Goal: Navigation & Orientation: Find specific page/section

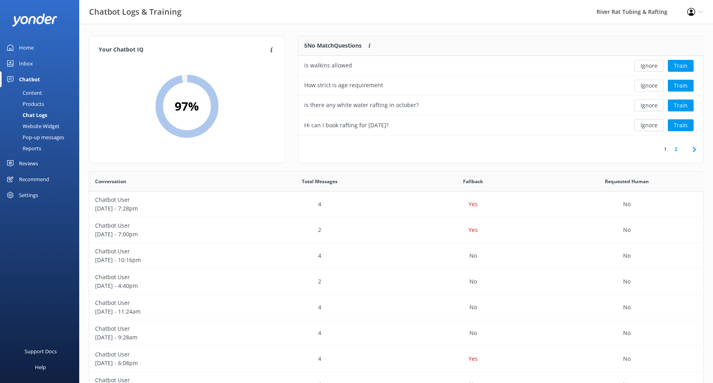
scroll to position [277, 614]
click at [29, 91] on div "Content" at bounding box center [23, 92] width 37 height 11
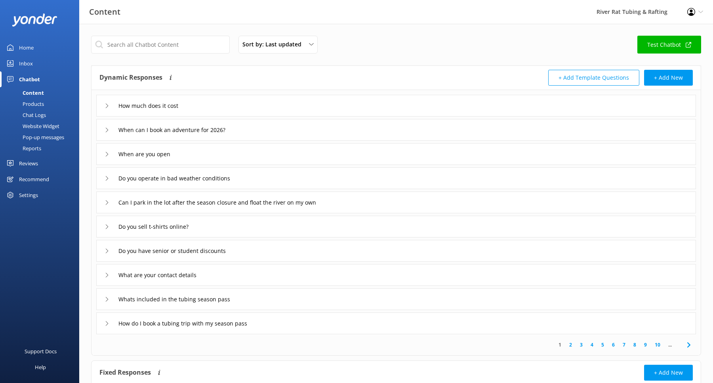
click at [25, 61] on div "Inbox" at bounding box center [26, 63] width 14 height 16
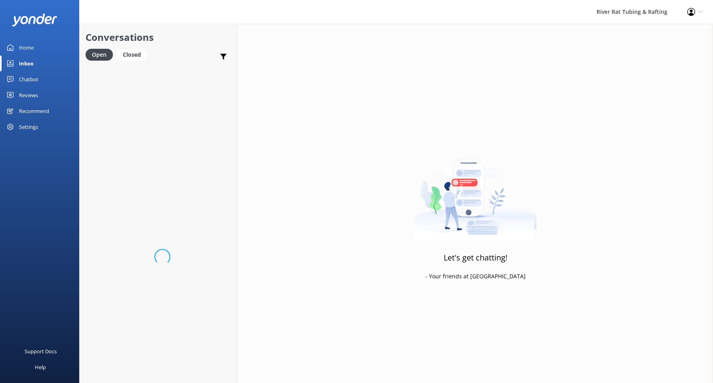
click at [25, 45] on div "Home" at bounding box center [26, 48] width 15 height 16
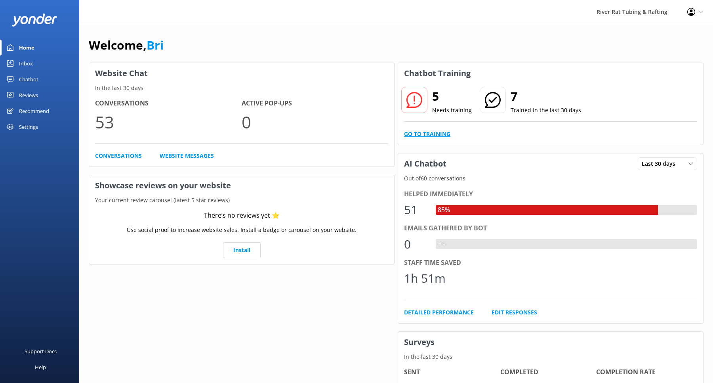
click at [430, 134] on link "Go to Training" at bounding box center [427, 134] width 46 height 9
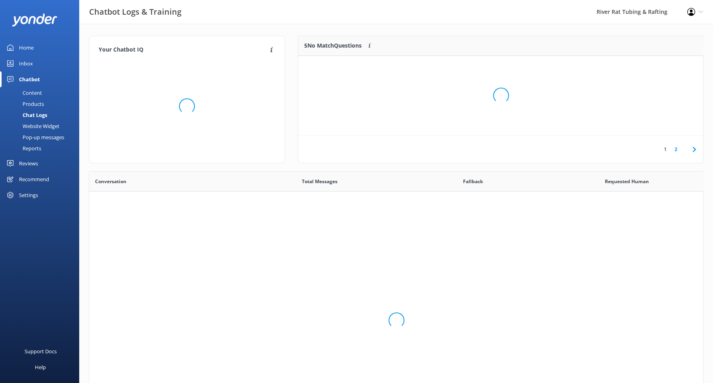
scroll to position [277, 614]
